Goal: Task Accomplishment & Management: Manage account settings

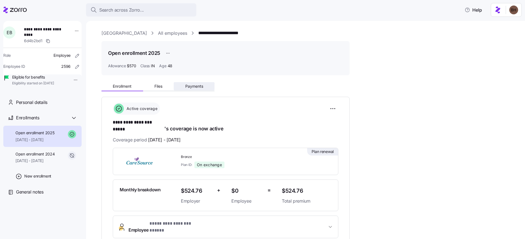
click at [198, 86] on span "Payments" at bounding box center [194, 86] width 18 height 4
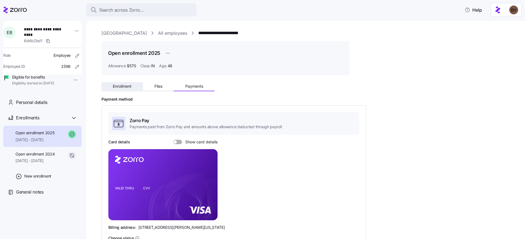
click at [119, 86] on span "Enrollment" at bounding box center [122, 86] width 19 height 4
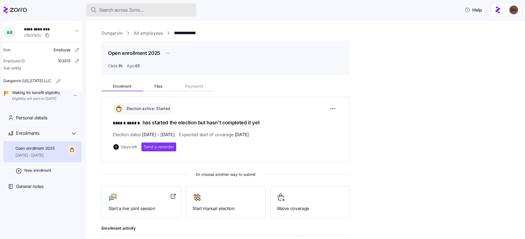
click at [103, 7] on span "Search across Zorro..." at bounding box center [121, 10] width 45 height 7
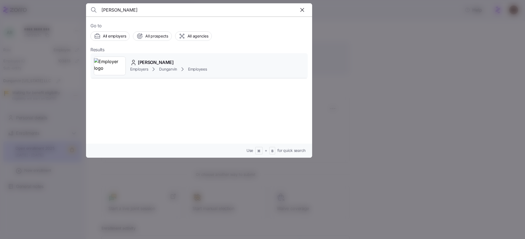
type input "Abimbola Olugbenga"
click at [169, 62] on span "Abimbola Olugbenga" at bounding box center [156, 62] width 36 height 7
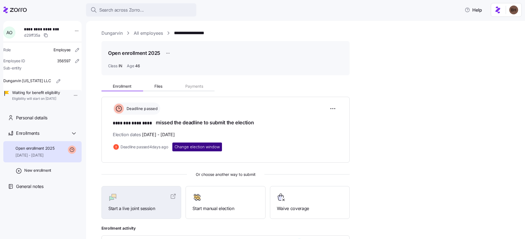
click at [200, 148] on span "Change election window" at bounding box center [197, 147] width 45 height 6
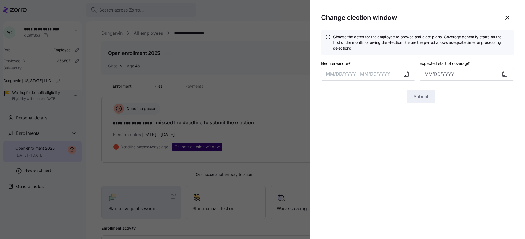
type input "[DATE]"
click at [408, 73] on icon at bounding box center [406, 74] width 4 height 4
click at [380, 73] on button "[DATE] – [DATE]" at bounding box center [368, 74] width 94 height 13
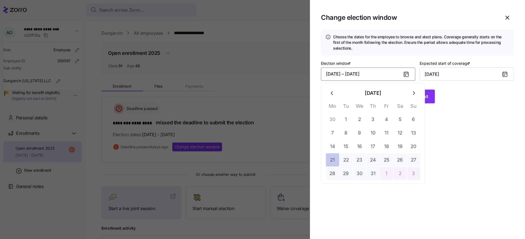
click at [332, 161] on button "21" at bounding box center [332, 159] width 13 height 13
click at [414, 95] on icon "button" at bounding box center [414, 93] width 6 height 6
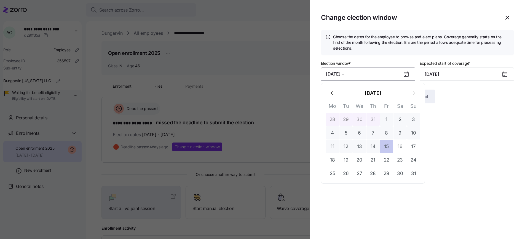
click at [388, 148] on button "15" at bounding box center [386, 146] width 13 height 13
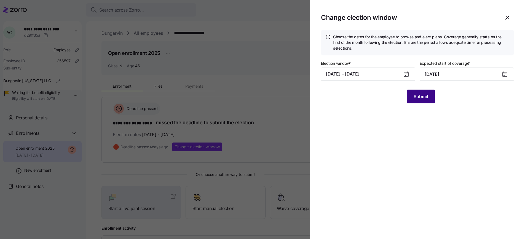
click at [426, 100] on button "Submit" at bounding box center [421, 97] width 28 height 14
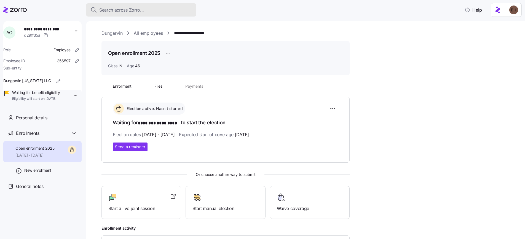
click at [117, 10] on span "Search across Zorro..." at bounding box center [121, 10] width 45 height 7
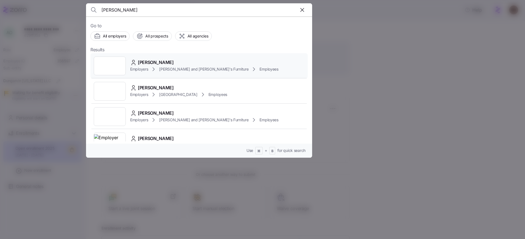
type input "[PERSON_NAME]"
click at [174, 63] on span "[PERSON_NAME]" at bounding box center [156, 62] width 36 height 7
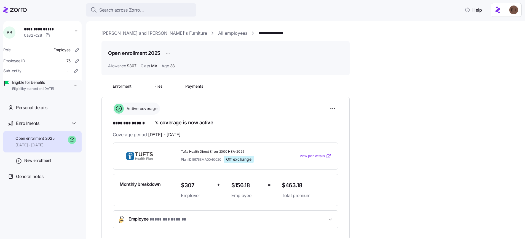
scroll to position [10, 0]
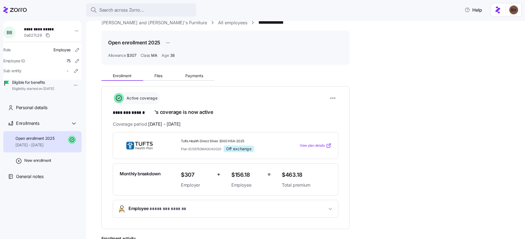
click at [331, 210] on icon "button" at bounding box center [331, 209] width 6 height 6
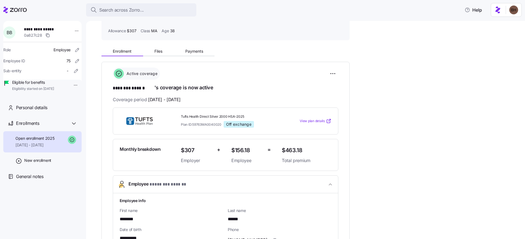
scroll to position [0, 0]
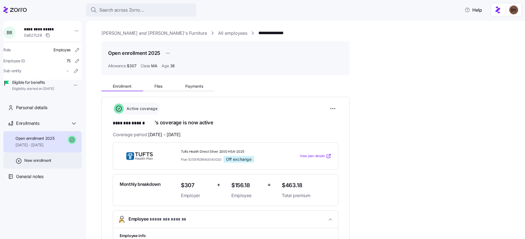
click at [53, 169] on div "New enrollment" at bounding box center [42, 161] width 78 height 16
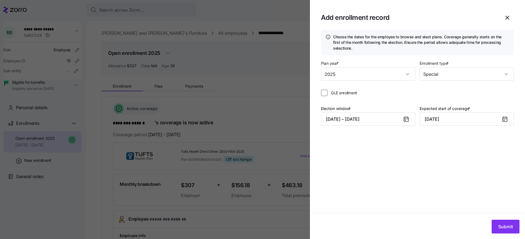
click at [405, 119] on icon at bounding box center [406, 119] width 4 height 4
click at [396, 124] on button "[DATE] – [DATE]" at bounding box center [368, 119] width 94 height 13
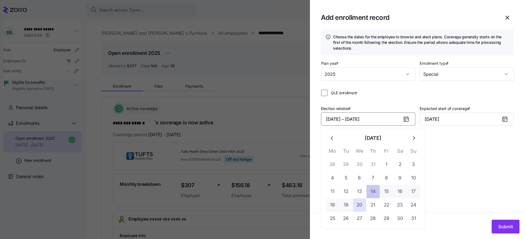
click at [374, 192] on button "14" at bounding box center [373, 191] width 13 height 13
click at [346, 205] on button "19" at bounding box center [345, 205] width 13 height 13
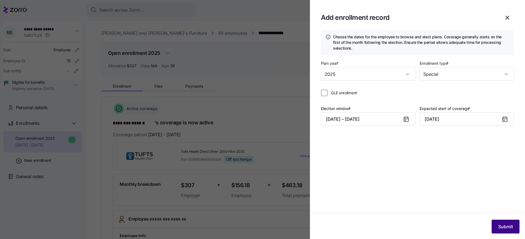
click at [504, 229] on span "Submit" at bounding box center [505, 226] width 15 height 7
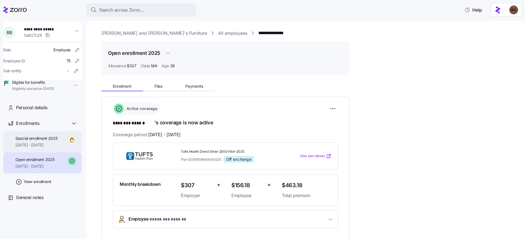
click at [43, 148] on span "[DATE] - [DATE]" at bounding box center [36, 145] width 42 height 6
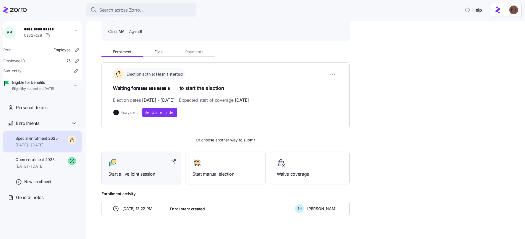
scroll to position [44, 0]
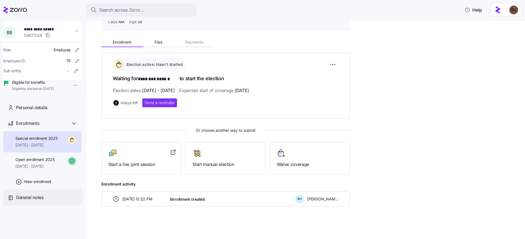
click at [37, 201] on span "General notes" at bounding box center [30, 197] width 28 height 7
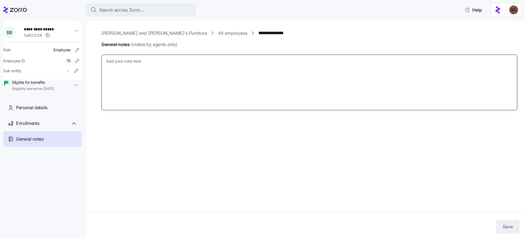
click at [148, 70] on textarea "General notes (visible by agents only)" at bounding box center [309, 83] width 416 height 56
type textarea "x"
type textarea "2"
type textarea "x"
type textarea "2n"
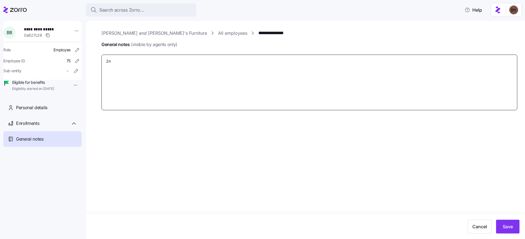
type textarea "x"
type textarea "2nd"
type textarea "x"
type textarea "2nd"
type textarea "x"
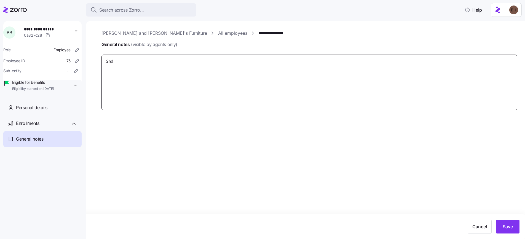
type textarea "2nd S"
type textarea "x"
type textarea "2nd SE"
type textarea "x"
type textarea "[DATE]"
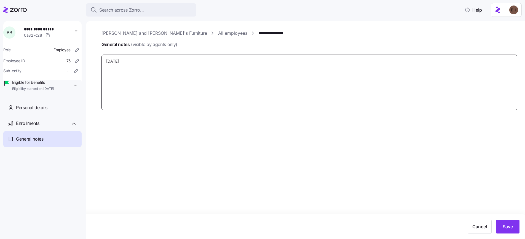
type textarea "x"
type textarea "[DATE]"
type textarea "x"
type textarea "[DATE] 6"
type textarea "x"
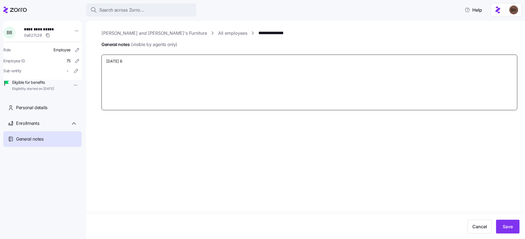
type textarea "[DATE]"
type textarea "x"
type textarea "[DATE]"
type textarea "x"
type textarea "[DATE] d"
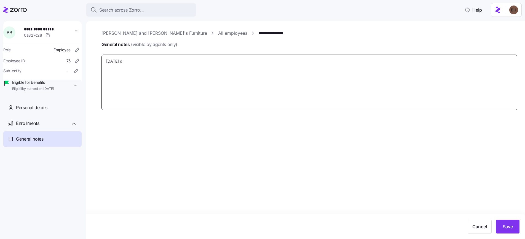
type textarea "x"
type textarea "[DATE] da"
type textarea "x"
type textarea "[DATE] day"
type textarea "x"
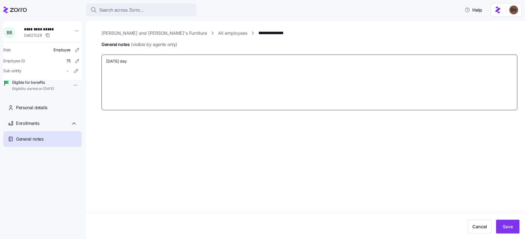
type textarea "[DATE] day"
type textarea "x"
type textarea "[DATE] day e"
type textarea "x"
type textarea "[DATE] day en"
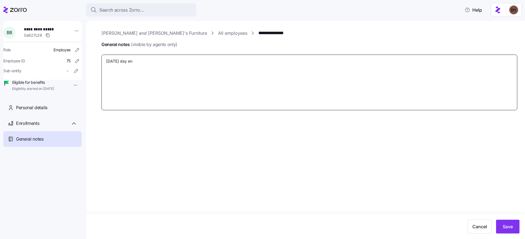
type textarea "x"
type textarea "[DATE] day enr"
type textarea "x"
type textarea "[DATE] day en"
type textarea "x"
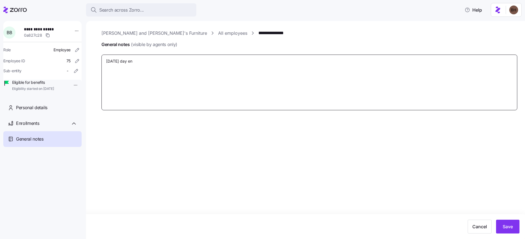
type textarea "[DATE] day enr"
type textarea "x"
type textarea "[DATE] day enro"
type textarea "x"
type textarea "[DATE] day enroo"
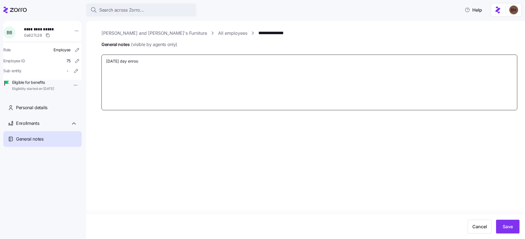
type textarea "x"
type textarea "[DATE] day enro"
type textarea "x"
type textarea "[DATE] day enrol"
type textarea "x"
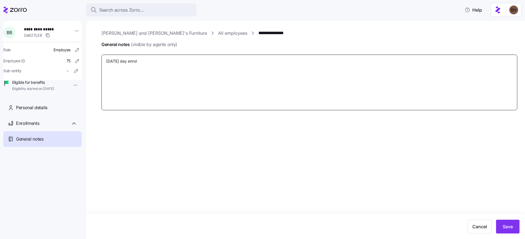
type textarea "[DATE] day enroll"
type textarea "x"
type textarea "[DATE] day enrollm"
type textarea "x"
type textarea "[DATE] day enrollme"
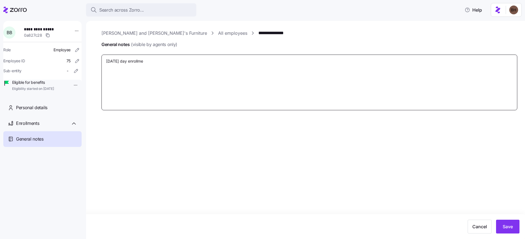
type textarea "x"
type textarea "[DATE] day enrollmen"
type textarea "x"
type textarea "[DATE] day enrollment"
type textarea "x"
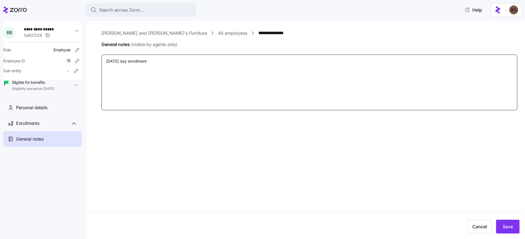
type textarea "[DATE] day enrollment"
type textarea "x"
type textarea "[DATE] day enrollment r"
type textarea "x"
type textarea "[DATE] day enrollment re"
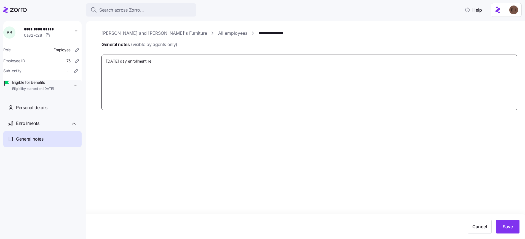
type textarea "x"
type textarea "[DATE] day enrollment req"
type textarea "x"
type textarea "[DATE] day enrollment requ"
type textarea "x"
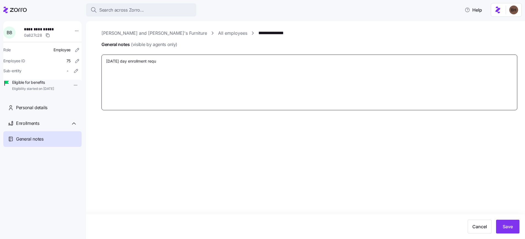
type textarea "[DATE] day enrollment reque"
type textarea "x"
type textarea "[DATE] day enrollment reques"
type textarea "x"
type textarea "[DATE] day enrollment request"
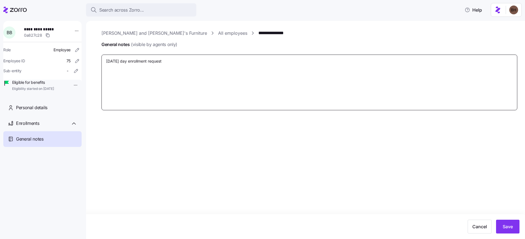
type textarea "x"
type textarea "[DATE] day enrollment requeste"
type textarea "x"
type textarea "[DATE] day enrollment requested"
type textarea "x"
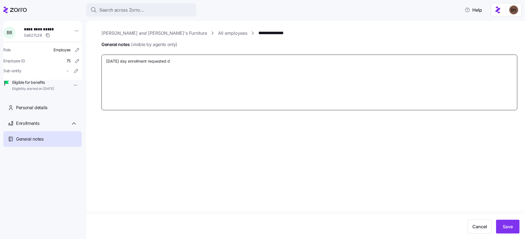
type textarea "[DATE] day enrollment requested du"
type textarea "x"
type textarea "[DATE] day enrollment requested due"
type textarea "x"
type textarea "[DATE] day enrollment requested due"
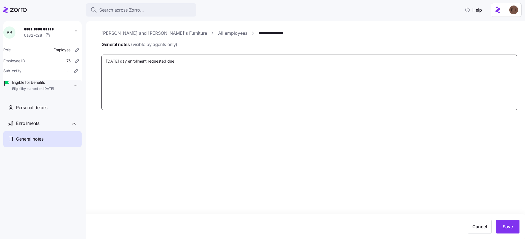
type textarea "x"
type textarea "[DATE] day enrollment requested due to"
type textarea "x"
type textarea "[DATE] day enrollment requested due to"
type textarea "x"
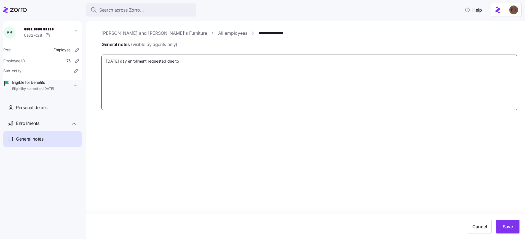
type textarea "[DATE] day enrollment requested due to p"
type textarea "x"
type textarea "[DATE] day enrollment requested due to ph"
type textarea "x"
type textarea "[DATE] day enrollment requested due to phy"
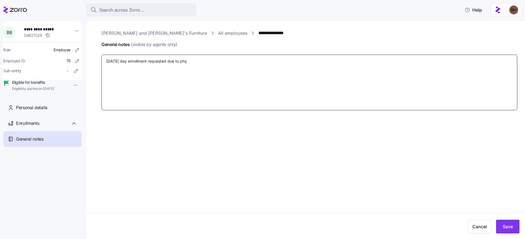
type textarea "x"
type textarea "[DATE] day enrollment requested due to phys"
type textarea "x"
type textarea "[DATE] day enrollment requested due to physi"
type textarea "x"
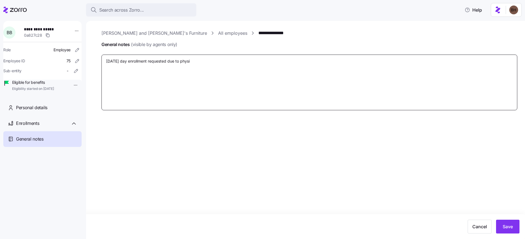
type textarea "[DATE] day enrollment requested due to physic"
type textarea "x"
type textarea "[DATE] day enrollment requested due to physici"
type textarea "x"
type textarea "[DATE] day enrollment requested due to physicia"
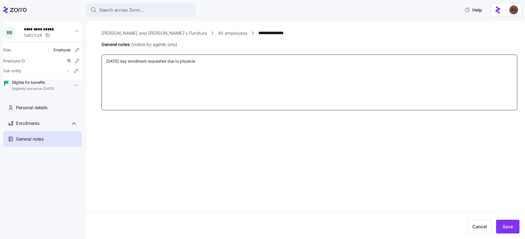
type textarea "x"
type textarea "[DATE] day enrollment requested due to physician"
type textarea "x"
type textarea "[DATE] day enrollment requested due to physician"
type textarea "x"
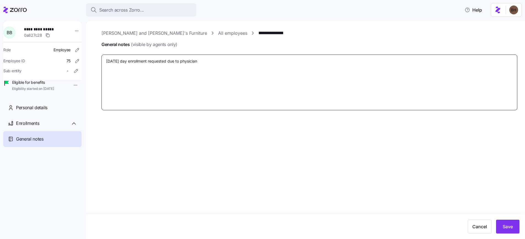
type textarea "[DATE] day enrollment requested due to physician n"
type textarea "x"
type textarea "[DATE] day enrollment requested due to physician ne"
type textarea "x"
type textarea "[DATE] day enrollment requested due to physician net"
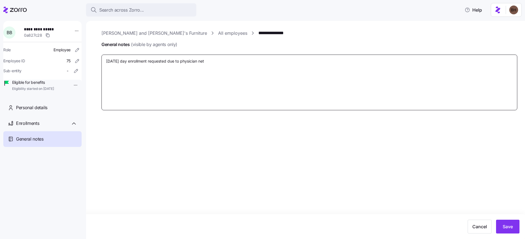
type textarea "x"
type textarea "[DATE] day enrollment requested due to physician netw"
type textarea "x"
type textarea "[DATE] day enrollment requested due to physician netwo"
type textarea "x"
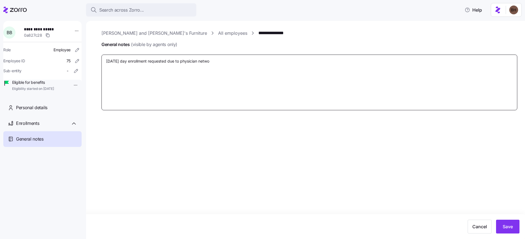
type textarea "[DATE] day enrollment requested due to physician [PERSON_NAME]"
type textarea "x"
type textarea "[DATE] day enrollment requested due to physician network"
type textarea "x"
type textarea "[DATE] day enrollment requested due to physician network"
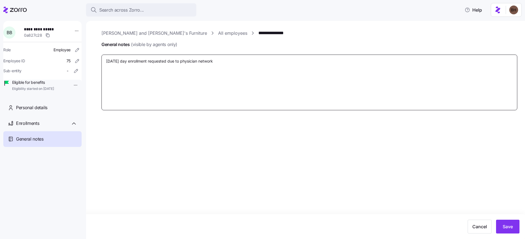
type textarea "x"
type textarea "[DATE] day enrollment requested due to physician network c"
type textarea "x"
type textarea "[DATE] day enrollment requested due to physician network co"
type textarea "x"
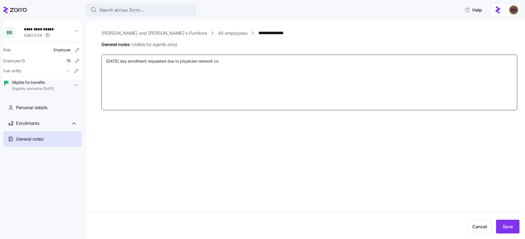
type textarea "[DATE] day enrollment requested due to physician network con"
type textarea "x"
type textarea "[DATE] day enrollment requested due to physician network conf"
type textarea "x"
type textarea "[DATE] day enrollment requested due to physician network confu"
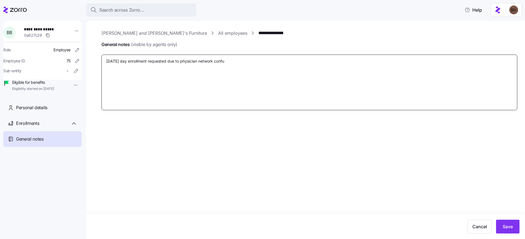
type textarea "x"
type textarea "[DATE] day enrollment requested due to physician network confus"
type textarea "x"
type textarea "[DATE] day enrollment requested due to physician network confusi"
type textarea "x"
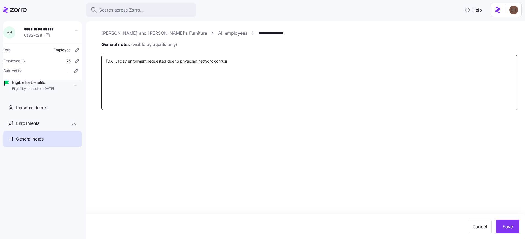
type textarea "[DATE] day enrollment requested due to physician network confusio"
type textarea "x"
type textarea "[DATE] day enrollment requested due to physician network confusion"
type textarea "x"
type textarea "[DATE] day enrollment requested due to physician network confusion."
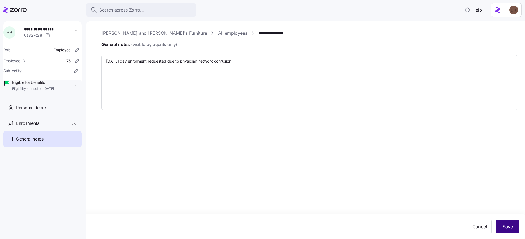
click at [511, 229] on span "Save" at bounding box center [508, 226] width 10 height 7
click at [41, 28] on span "**********" at bounding box center [43, 29] width 39 height 6
click at [28, 127] on span "Enrollments" at bounding box center [27, 123] width 23 height 7
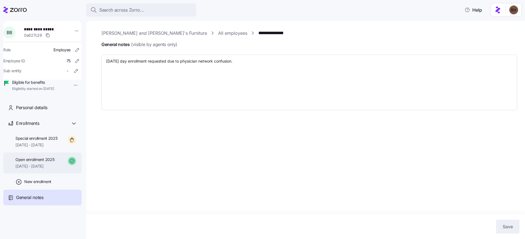
click at [42, 169] on div "Open enrollment 2025 [DATE] - [DATE]" at bounding box center [34, 163] width 39 height 12
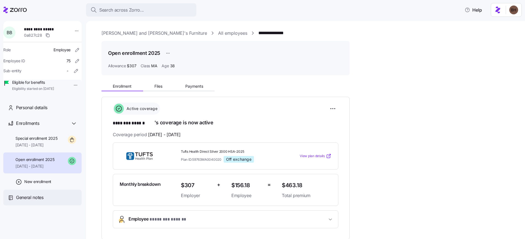
click at [47, 201] on div "General notes" at bounding box center [46, 197] width 61 height 7
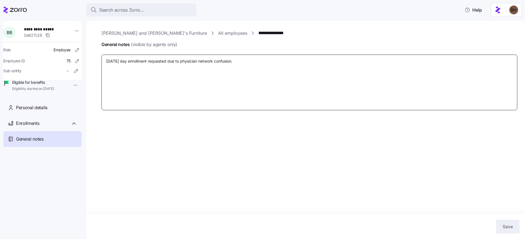
click at [106, 62] on textarea "[DATE] day enrollment requested due to physician network confusion." at bounding box center [309, 83] width 416 height 56
type textarea "x"
type textarea "82nd SEP 60 day enrollment requested due to physician network confusion."
type textarea "x"
type textarea "8/2nd SEP 60 day enrollment requested due to physician network confusion."
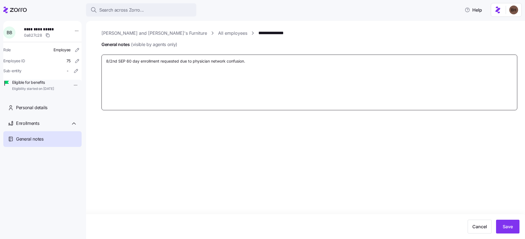
type textarea "x"
type textarea "8/12nd SEP 60 day enrollment requested due to physician network confusion."
type textarea "x"
type textarea "8/152nd SEP 60 day enrollment requested due to physician network confusion."
type textarea "x"
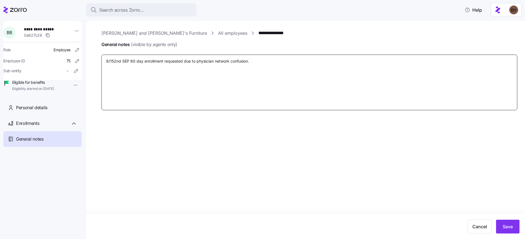
type textarea "8/15 [DATE] day enrollment requested due to physician network confusion."
type textarea "x"
type textarea "8/15 -2nd SEP 60 day enrollment requested due to physician network confusion."
type textarea "x"
type textarea "8/15 - [DATE] day enrollment requested due to physician network confusion."
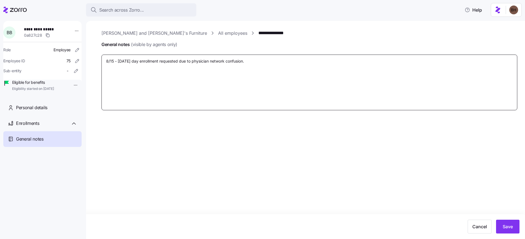
click at [293, 64] on textarea "8/15 - [DATE] day enrollment requested due to physician network confusion." at bounding box center [309, 83] width 416 height 56
type textarea "x"
type textarea "8/15 - [DATE] day enrollment requested due to physician network confusion."
type textarea "x"
type textarea "8/15 - [DATE] day enrollment requested due to physician network confusion. ("
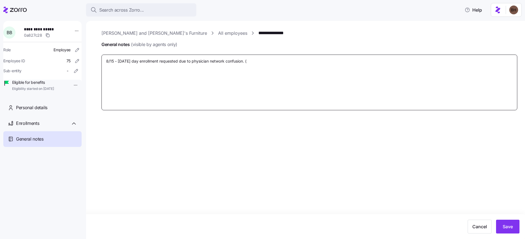
type textarea "x"
type textarea "8/15 - [DATE] day enrollment requested due to physician network confusion. (B"
type textarea "x"
type textarea "8/15 - [DATE] day enrollment requested due to physician network confusion. (BH"
type textarea "x"
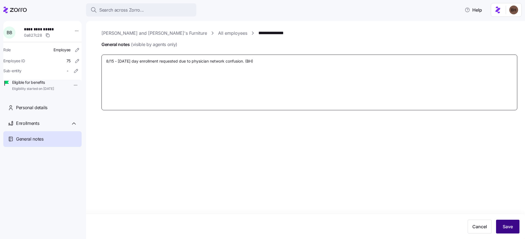
type textarea "8/15 - [DATE] day enrollment requested due to physician network confusion. (BH)"
click at [505, 231] on button "Save" at bounding box center [507, 227] width 23 height 14
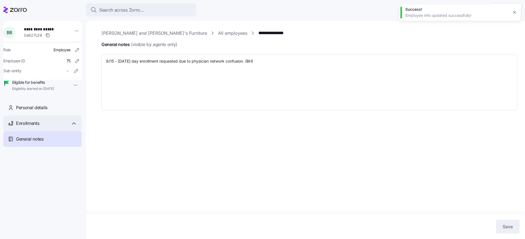
click at [41, 127] on div "Enrollments" at bounding box center [46, 123] width 61 height 7
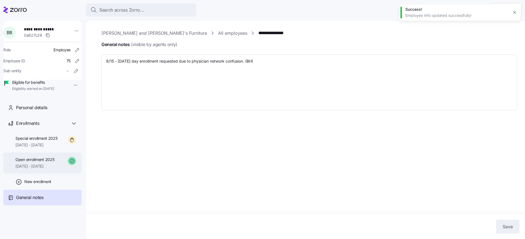
click at [49, 169] on span "[DATE] - [DATE]" at bounding box center [34, 167] width 39 height 6
type textarea "x"
